Goal: Register for event/course

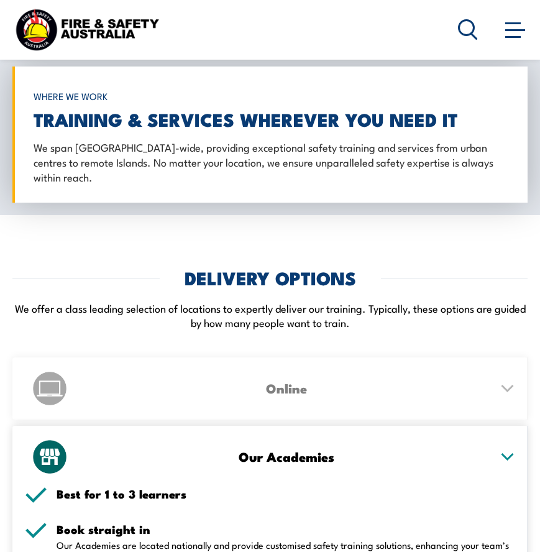
scroll to position [2611, 0]
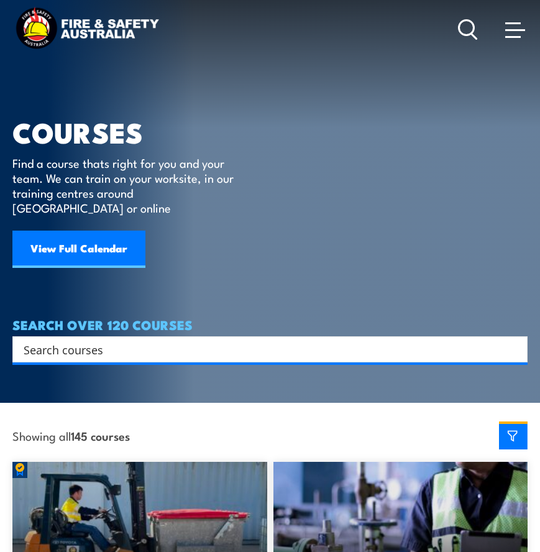
click at [115, 239] on link "View Full Calendar" at bounding box center [78, 249] width 133 height 37
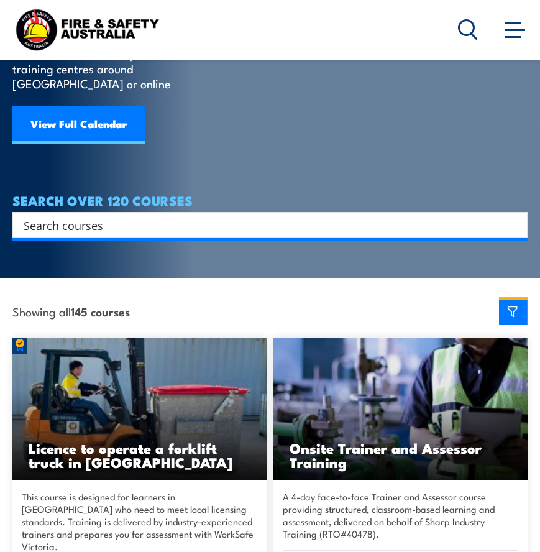
scroll to position [187, 0]
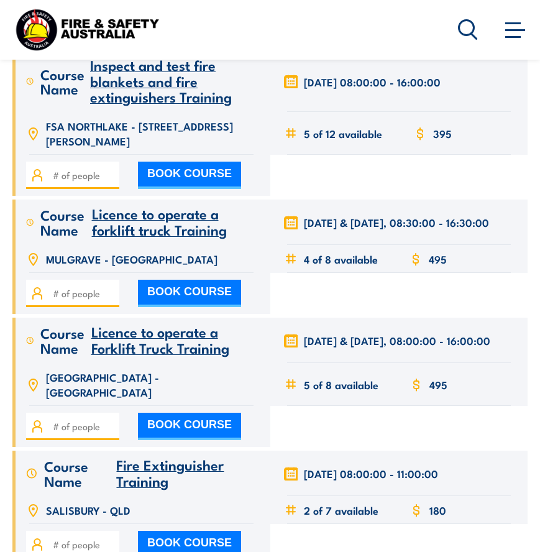
scroll to position [8020, 0]
